Goal: Check status: Verify the current state of an ongoing process or item

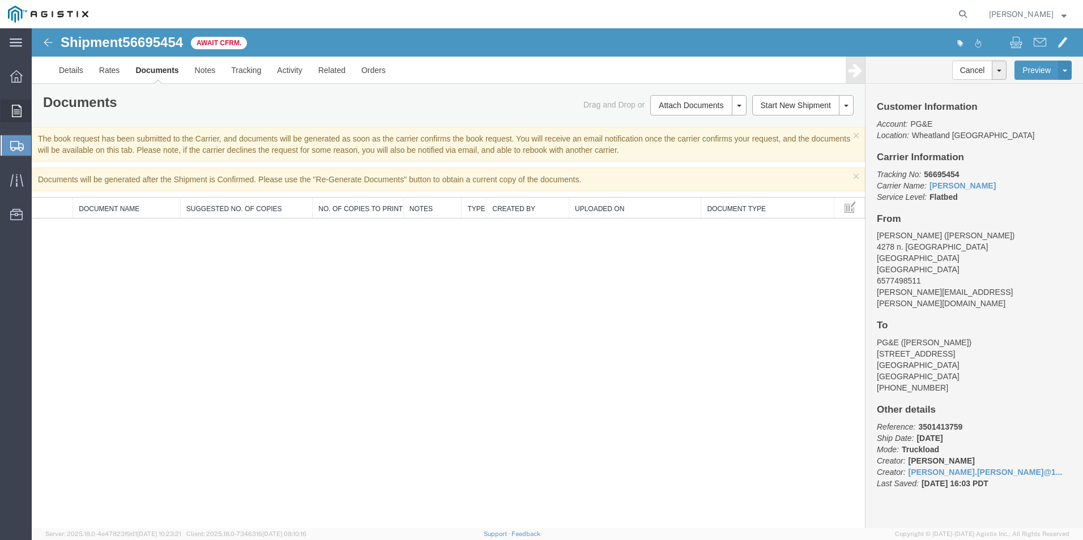
click at [13, 110] on icon at bounding box center [17, 111] width 10 height 12
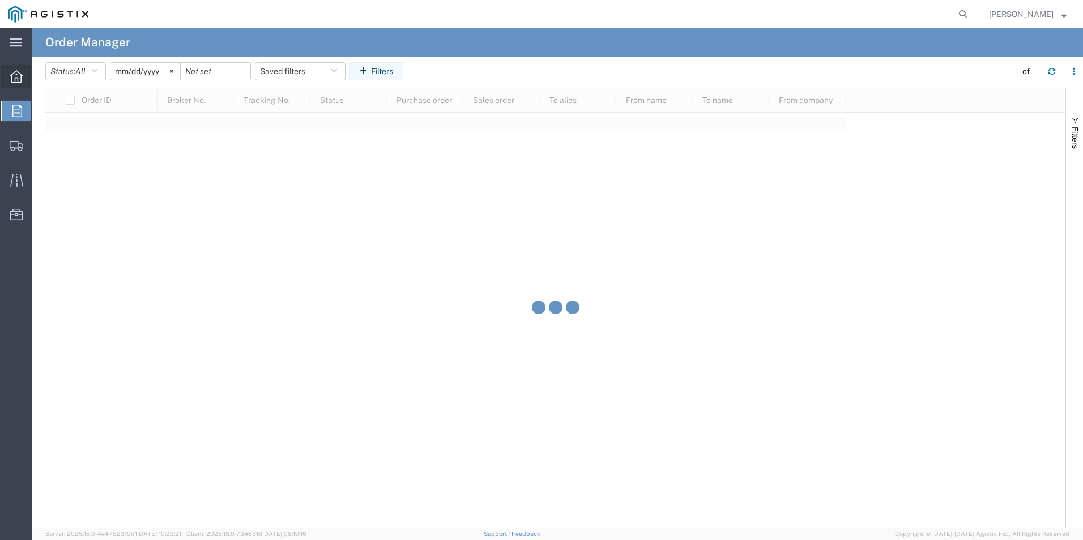
click at [36, 84] on span "Overview" at bounding box center [35, 76] width 8 height 23
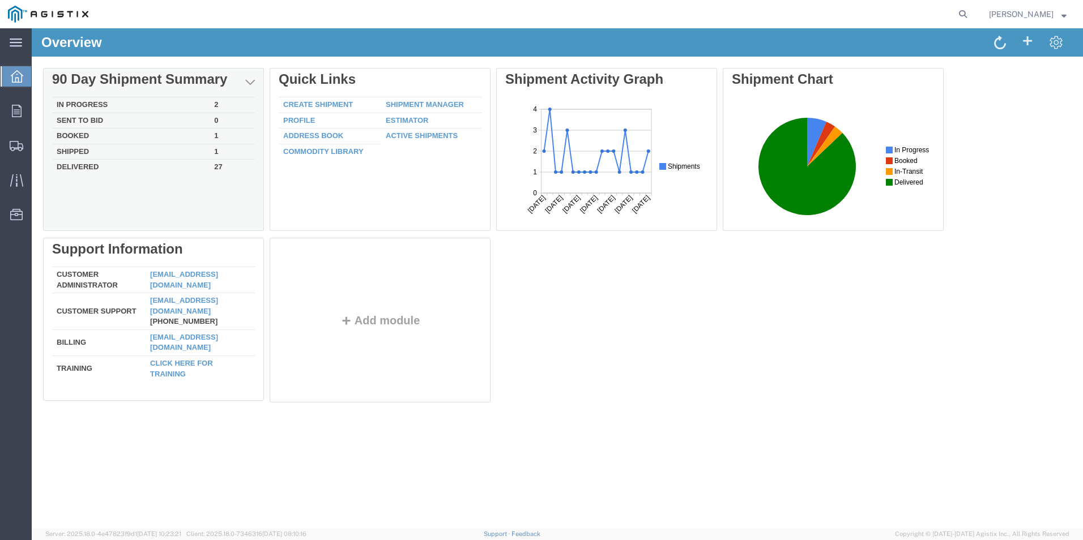
click at [84, 104] on td "In Progress" at bounding box center [130, 105] width 157 height 16
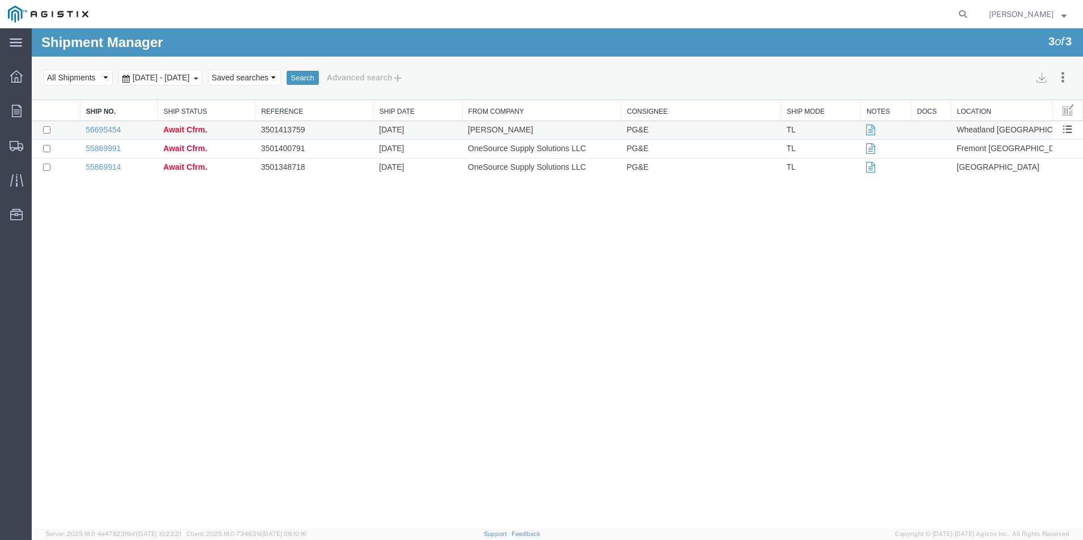
click at [868, 130] on icon at bounding box center [870, 130] width 9 height 8
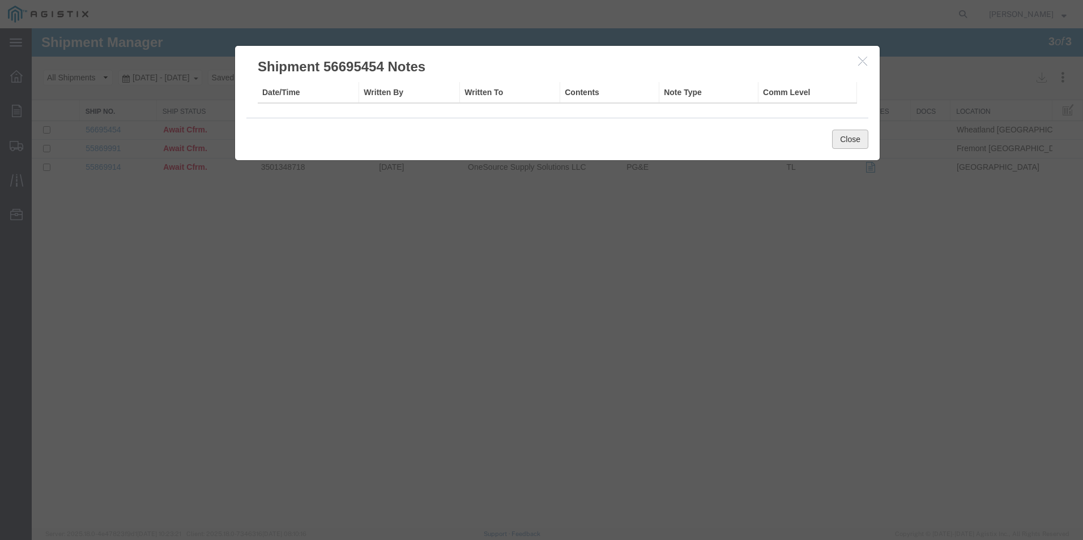
click at [853, 137] on button "Close" at bounding box center [850, 139] width 36 height 19
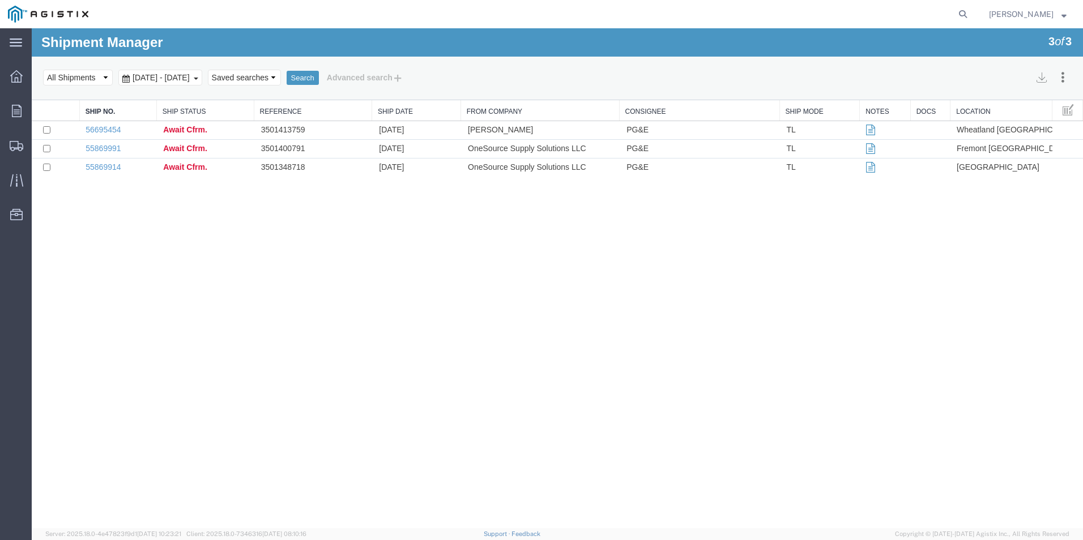
click at [122, 130] on td "56695454" at bounding box center [119, 130] width 78 height 19
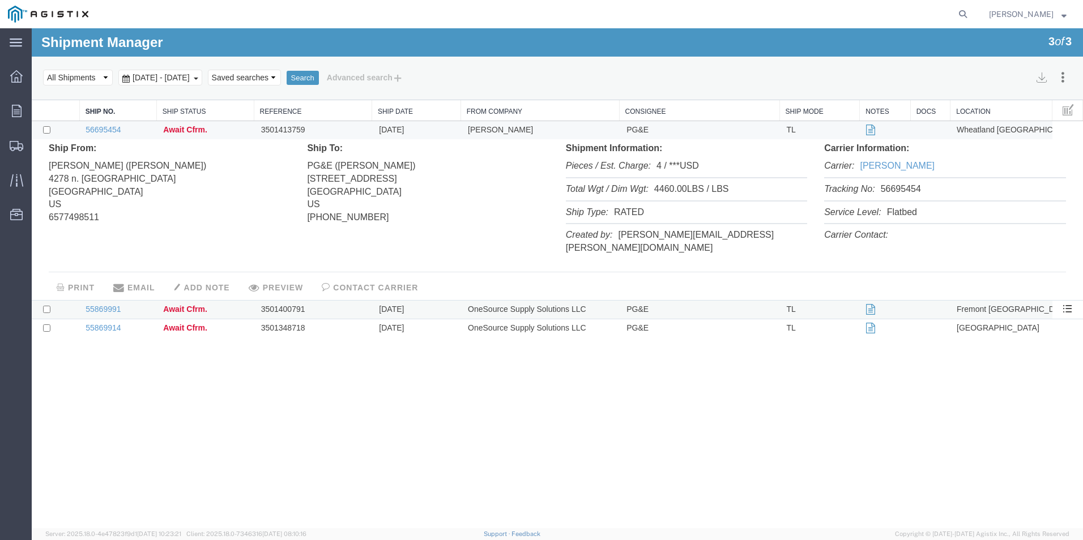
click at [273, 301] on td "3501400791" at bounding box center [314, 310] width 118 height 19
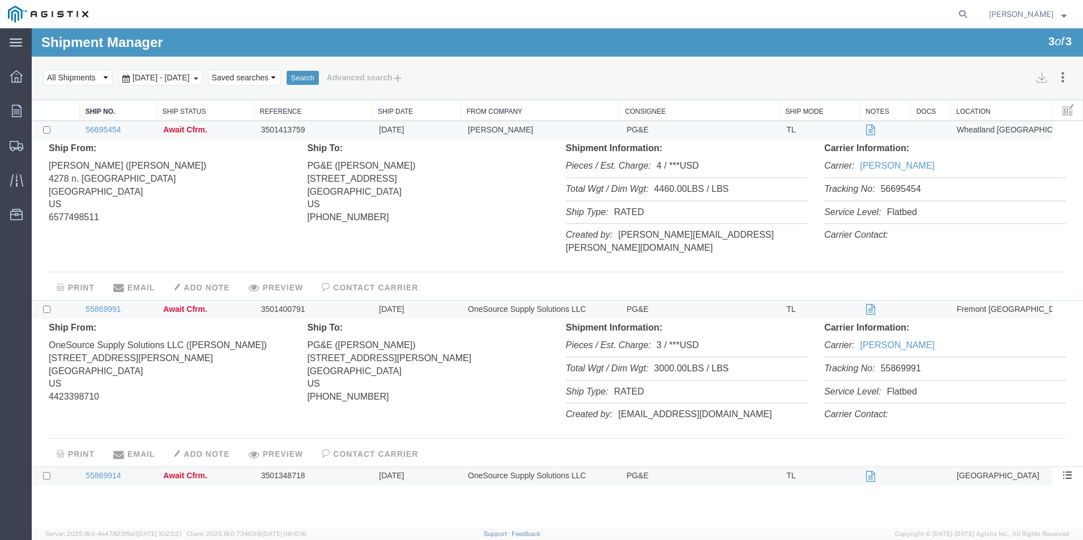
click at [190, 468] on td "Await Cfrm." at bounding box center [205, 476] width 97 height 19
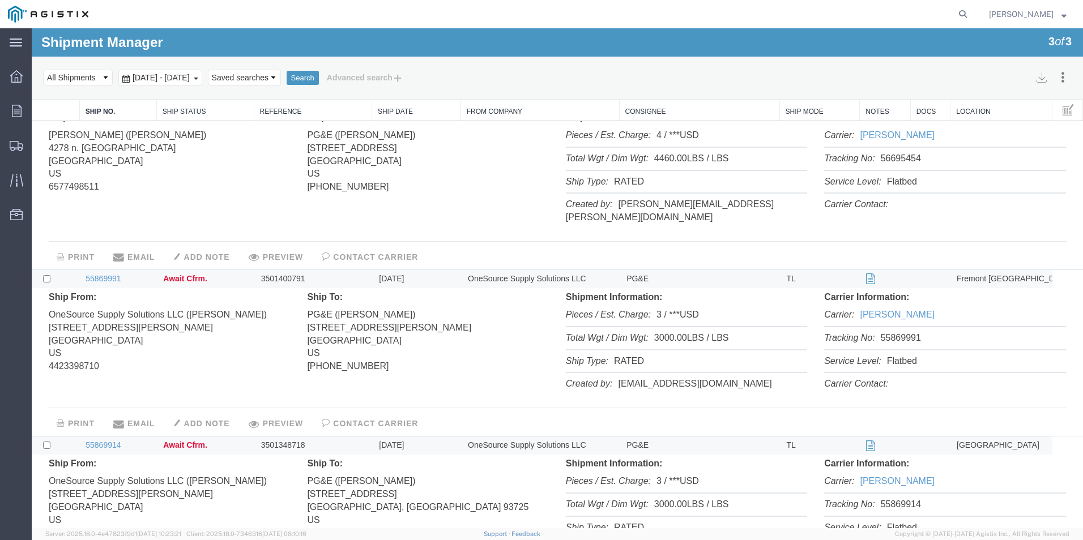
scroll to position [57, 0]
